Goal: Information Seeking & Learning: Check status

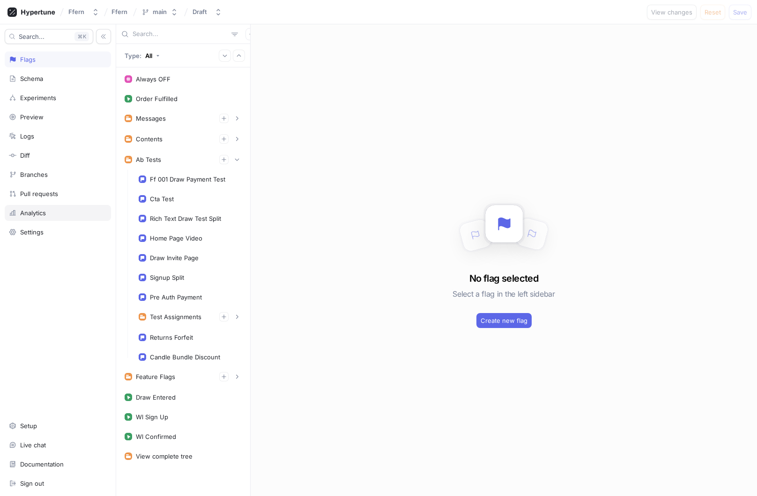
click at [53, 212] on div "Analytics" at bounding box center [58, 212] width 98 height 7
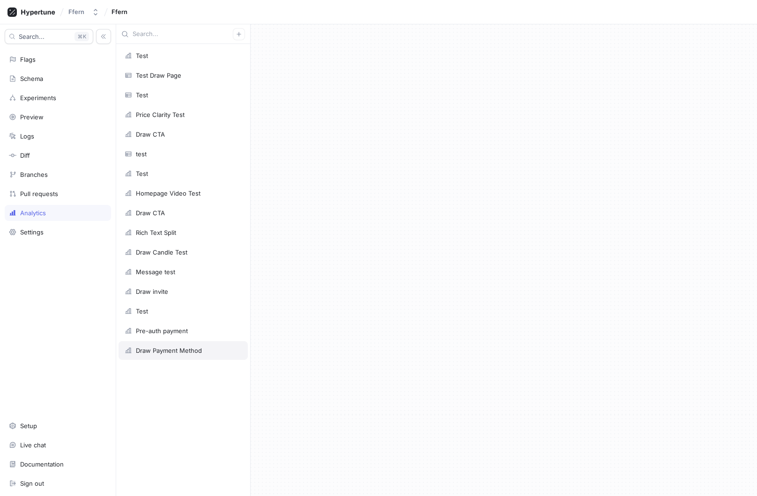
click at [178, 351] on div "Draw Payment Method" at bounding box center [169, 350] width 66 height 7
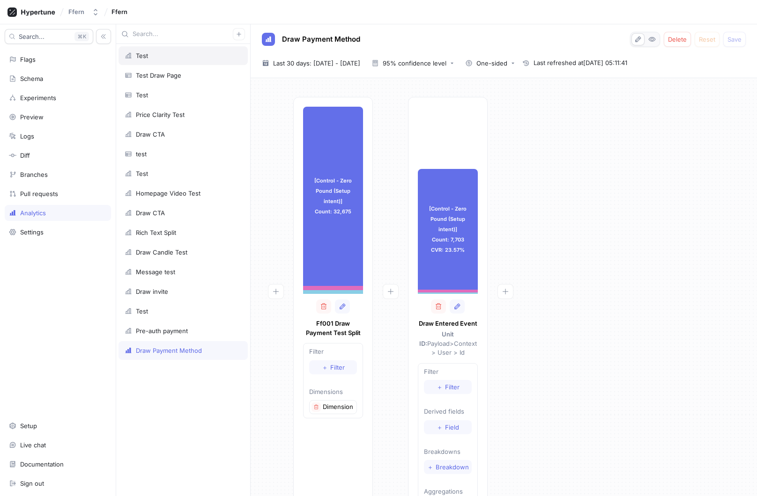
click at [202, 59] on div "Test" at bounding box center [183, 55] width 117 height 7
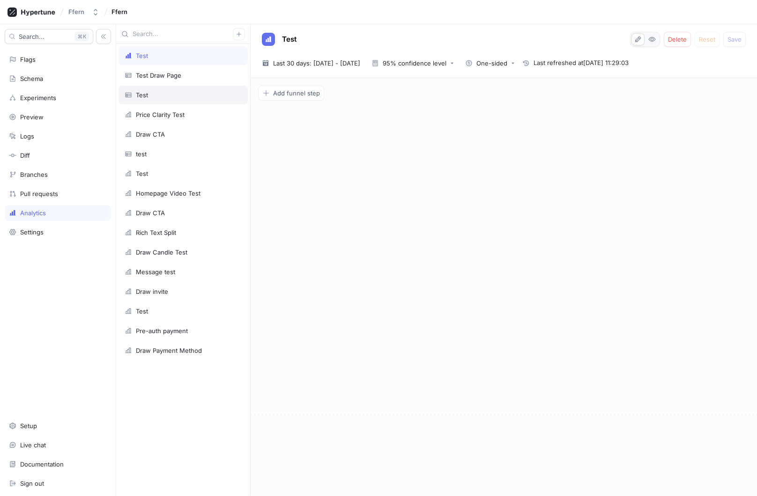
click at [183, 90] on div "Test" at bounding box center [182, 95] width 129 height 19
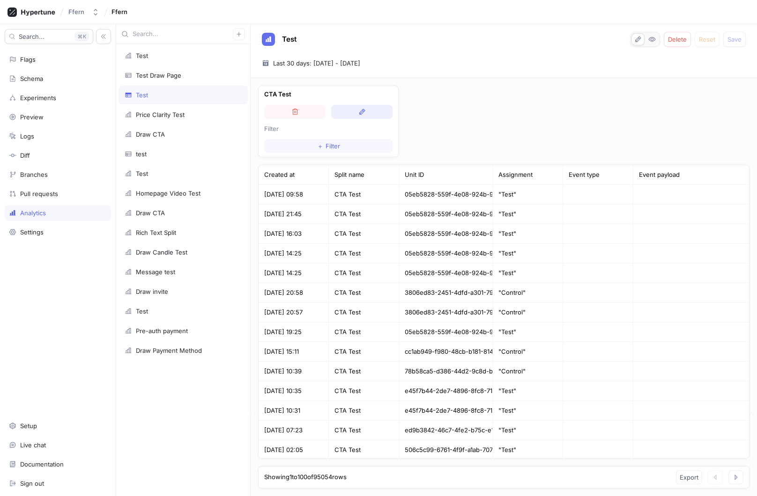
click at [354, 111] on button "button" at bounding box center [361, 112] width 61 height 14
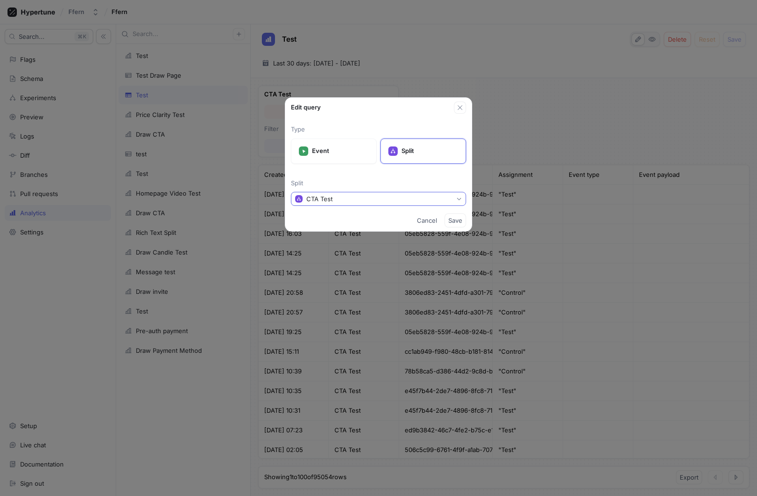
click at [335, 197] on button "CTA Test" at bounding box center [378, 199] width 175 height 14
type input "ff"
click at [348, 229] on span "Ff001 Draw Payment Test Split" at bounding box center [381, 233] width 147 height 8
click at [458, 222] on span "Save" at bounding box center [455, 221] width 14 height 6
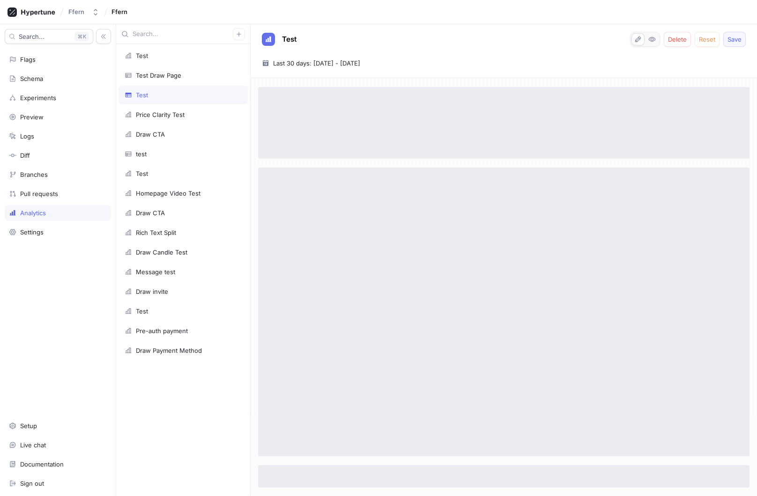
click at [734, 37] on span "Save" at bounding box center [734, 40] width 14 height 6
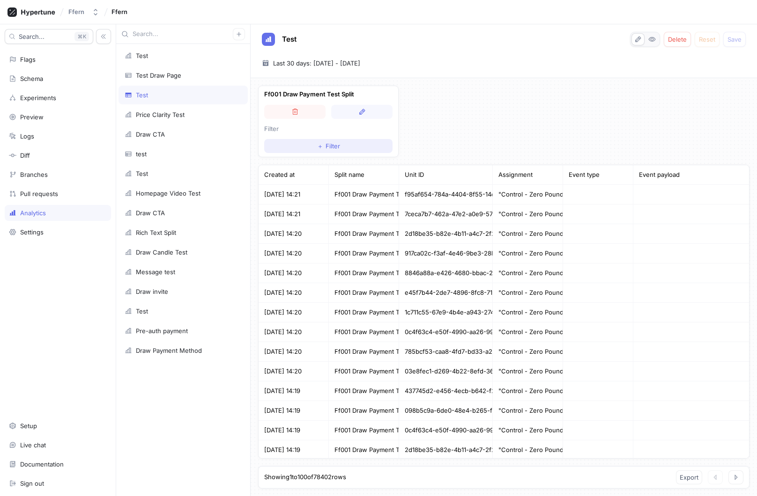
click at [347, 144] on button "＋ Filter" at bounding box center [328, 146] width 128 height 14
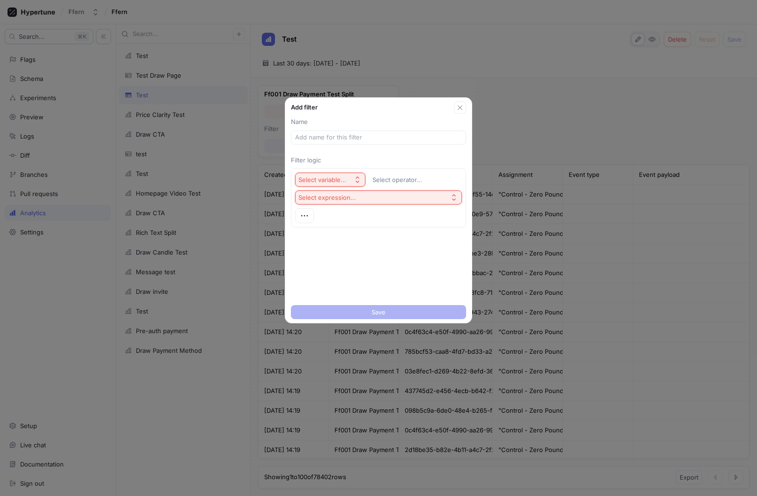
click at [352, 179] on button "Select variable..." at bounding box center [330, 180] width 70 height 14
click at [341, 208] on div "Unit Id" at bounding box center [352, 213] width 110 height 15
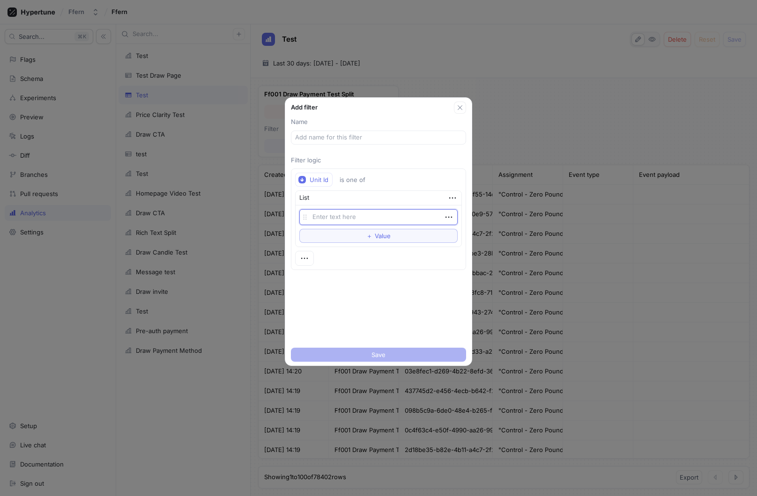
type textarea "90de0fab-a900-4ed2-8dc5-d095bf95ad08"
type textarea "x"
type textarea "90de0fab-a900-4ed2-8dc5-d095bf95ad08"
click at [360, 136] on input "text" at bounding box center [378, 137] width 167 height 9
type textarea "x"
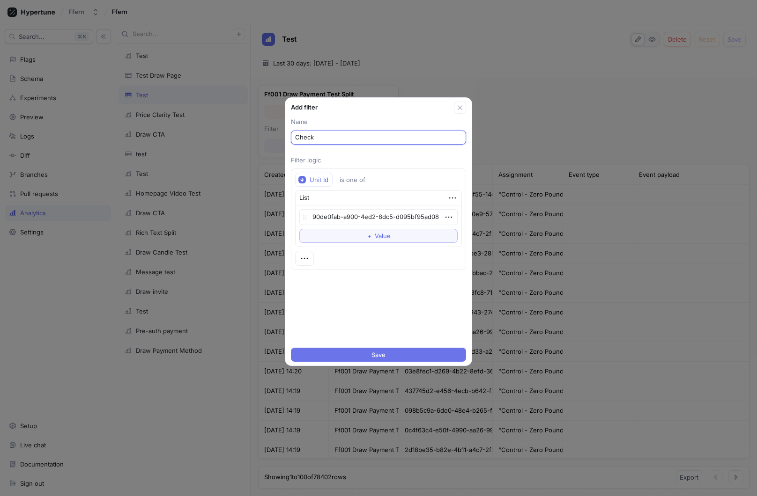
type input "Check"
click at [393, 357] on button "Save" at bounding box center [378, 355] width 175 height 14
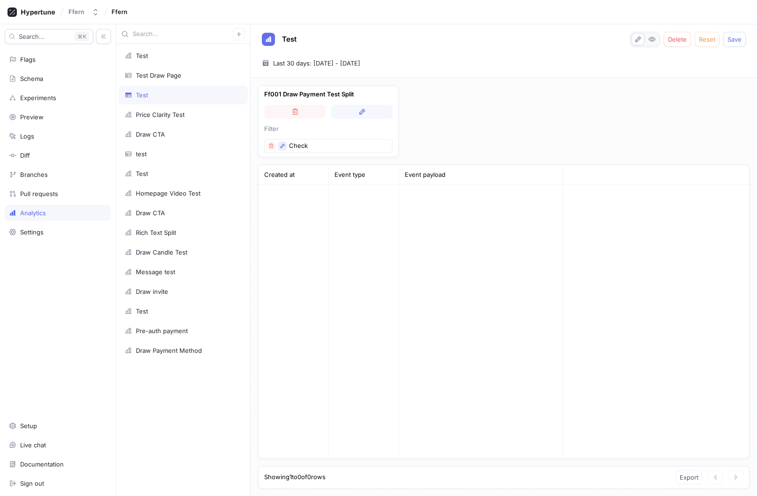
click at [285, 147] on icon "button" at bounding box center [283, 146] width 6 height 6
type textarea "x"
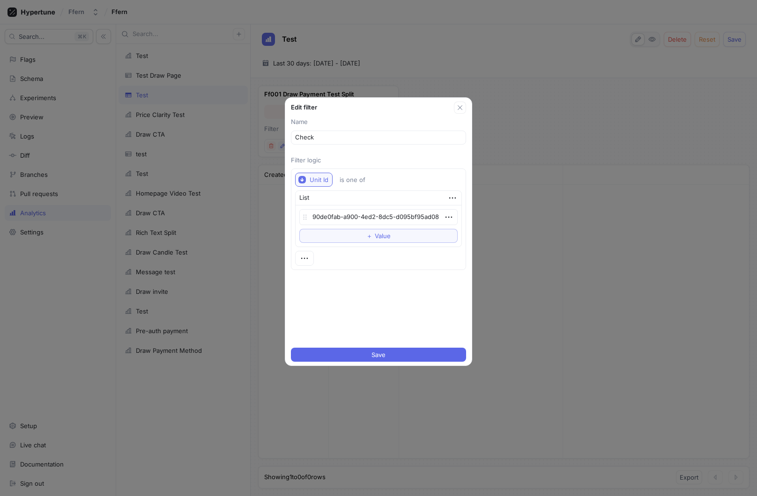
click at [324, 179] on div "Unit Id" at bounding box center [318, 180] width 19 height 8
click at [339, 216] on span "Unit Id" at bounding box center [352, 214] width 81 height 8
click at [401, 355] on button "Save" at bounding box center [378, 355] width 175 height 14
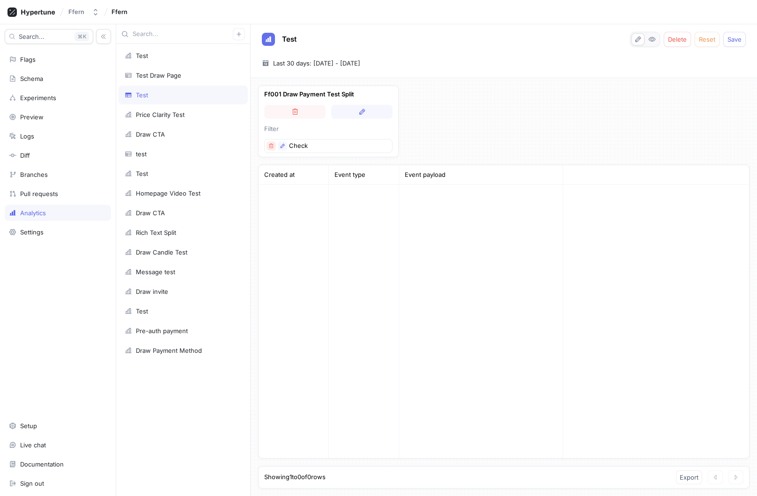
click at [271, 145] on icon "button" at bounding box center [271, 146] width 6 height 6
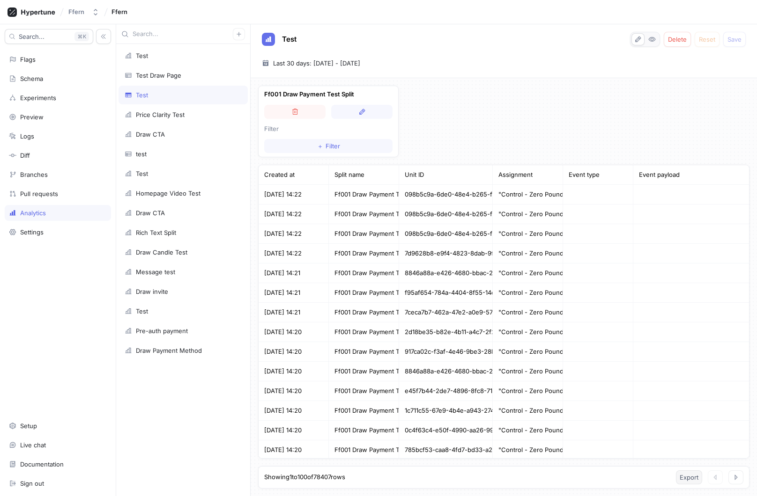
click at [685, 478] on span "Export" at bounding box center [688, 478] width 19 height 6
